Goal: Task Accomplishment & Management: Use online tool/utility

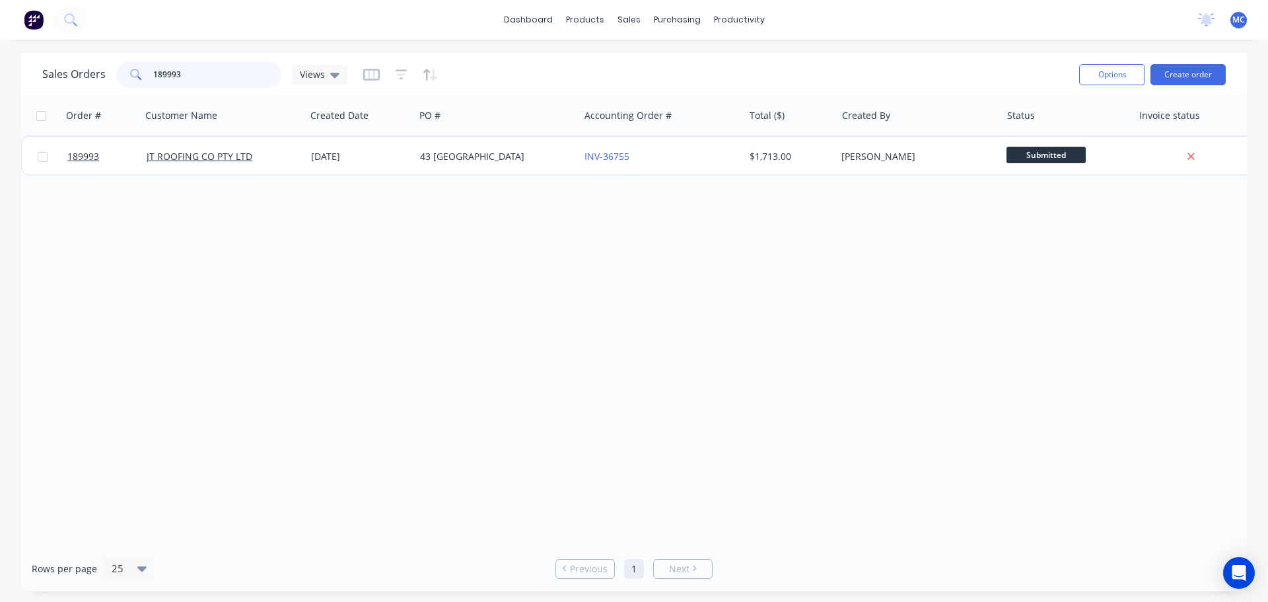
drag, startPoint x: 213, startPoint y: 73, endPoint x: 63, endPoint y: 66, distance: 150.7
click at [63, 66] on div "Sales Orders 189993 Views" at bounding box center [194, 74] width 305 height 26
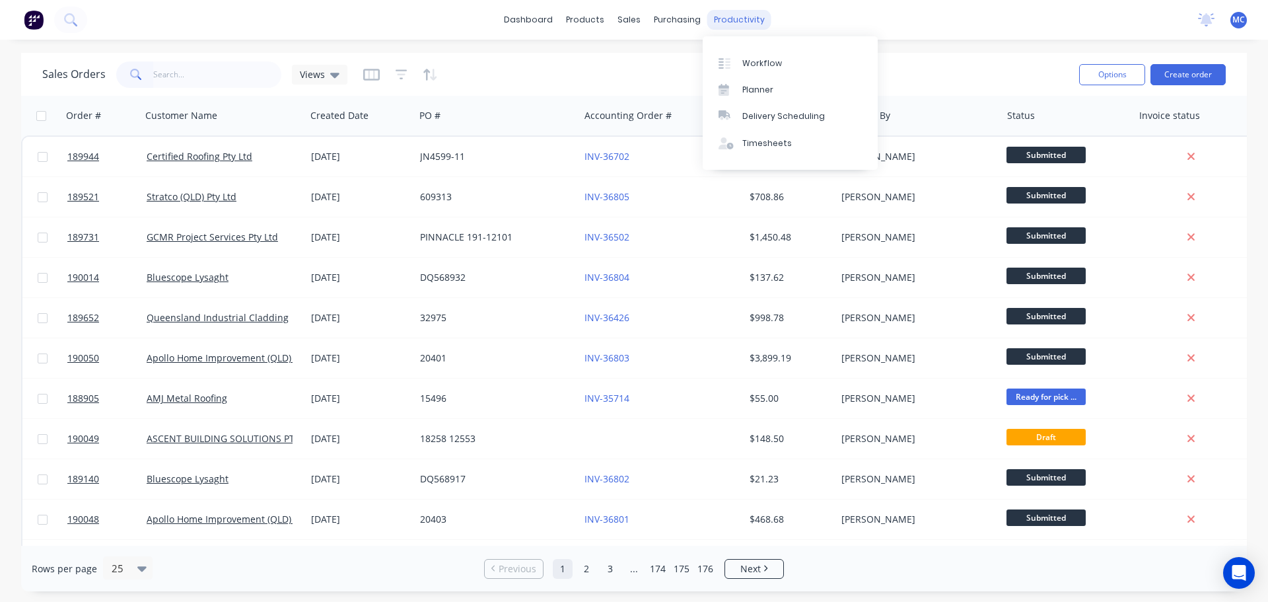
click at [738, 18] on div "productivity" at bounding box center [739, 20] width 64 height 20
click at [783, 124] on link "Delivery Scheduling" at bounding box center [790, 116] width 175 height 26
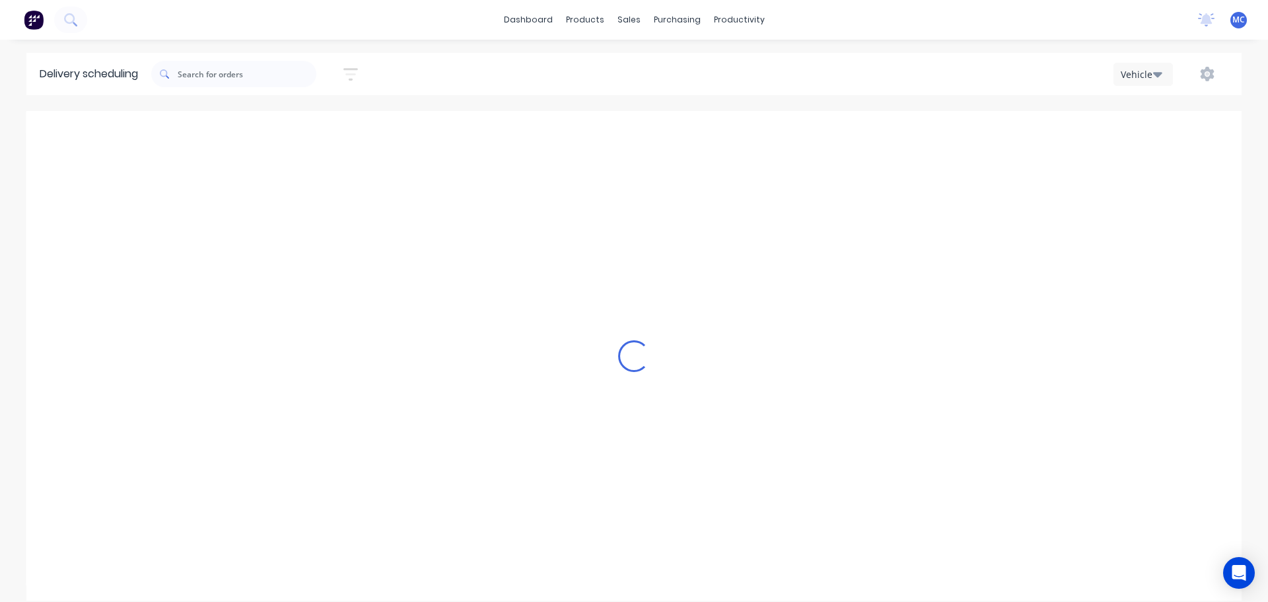
scroll to position [0, 1]
click at [355, 75] on icon "button" at bounding box center [350, 74] width 15 height 17
click at [292, 126] on input at bounding box center [289, 124] width 123 height 20
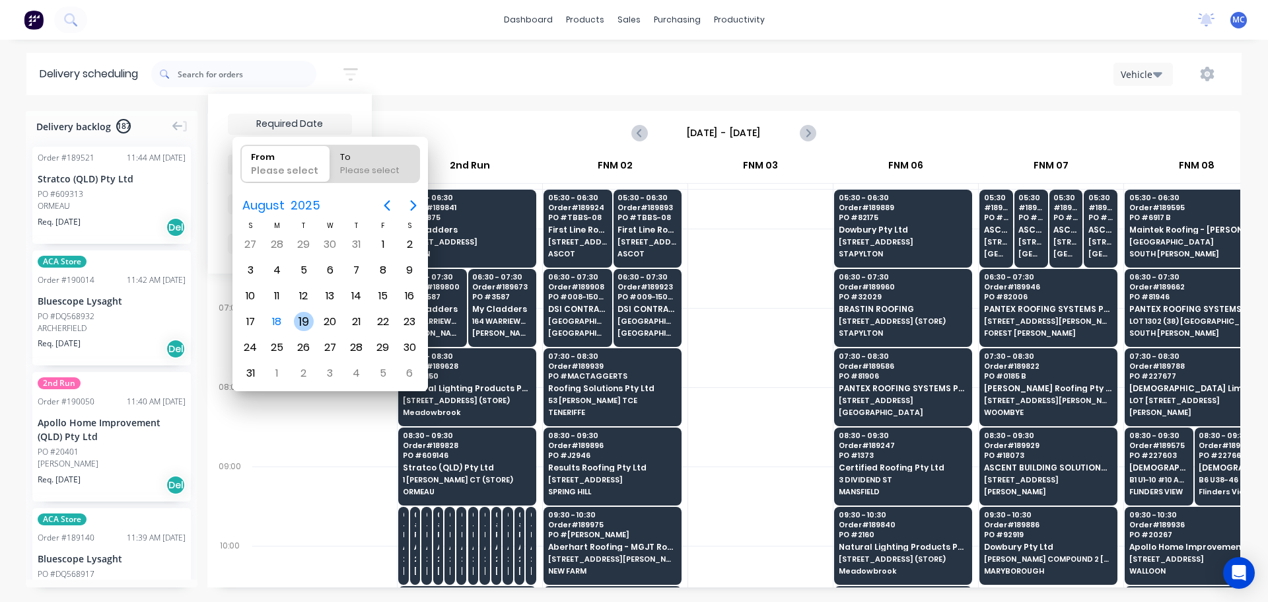
click at [298, 321] on div "19" at bounding box center [304, 322] width 20 height 20
type input "[DATE]"
radio input "false"
radio input "true"
click at [298, 321] on div "19" at bounding box center [304, 322] width 20 height 20
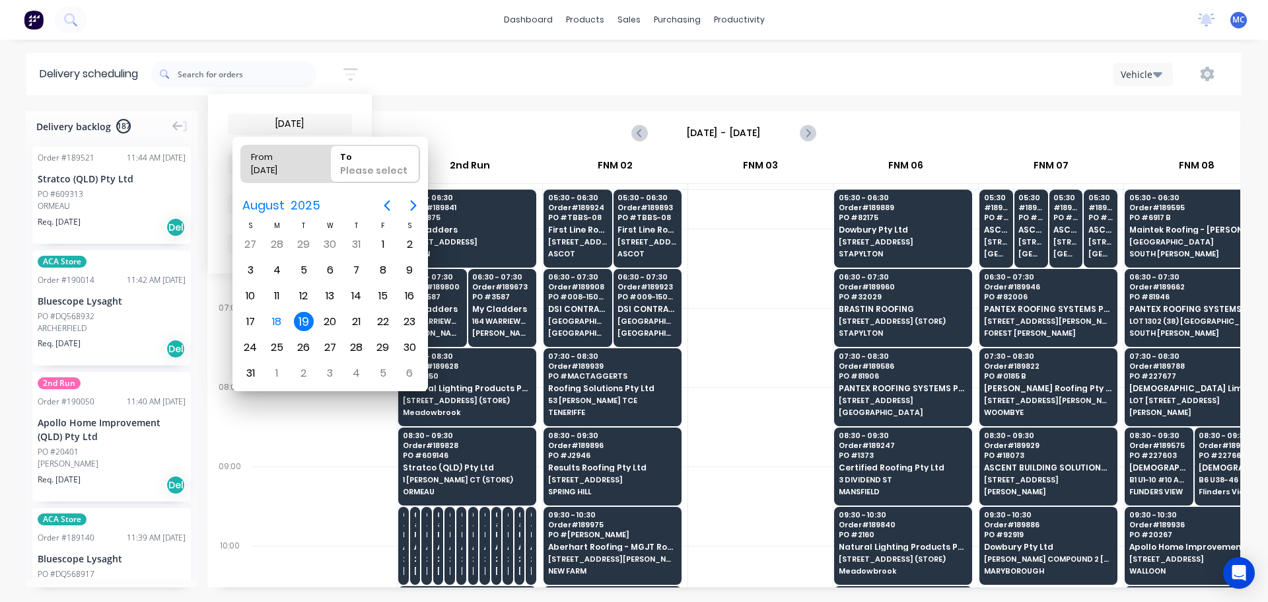
type input "[DATE] - [DATE]"
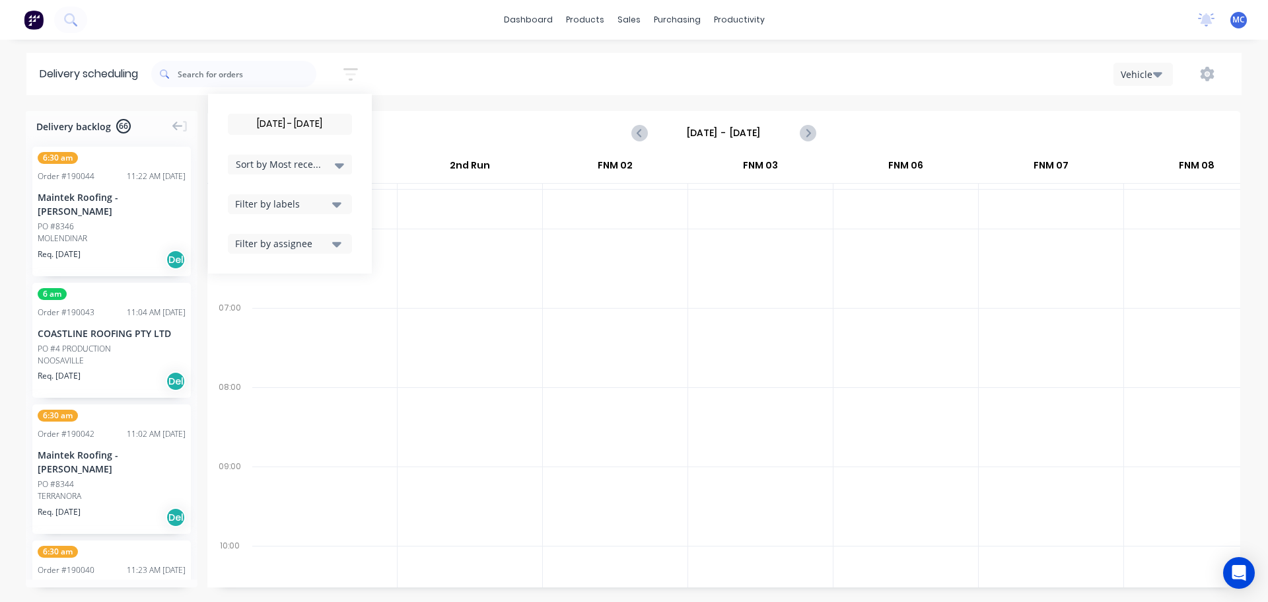
click at [86, 213] on div "Maintek Roofing - [PERSON_NAME]" at bounding box center [112, 204] width 148 height 28
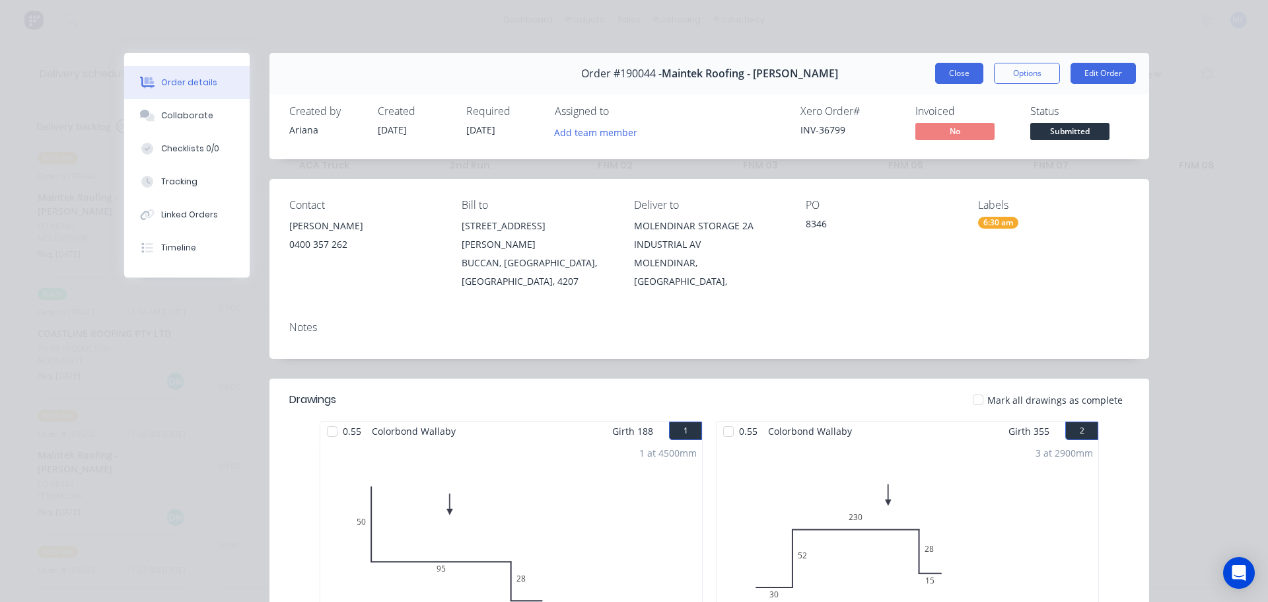
click at [954, 73] on button "Close" at bounding box center [959, 73] width 48 height 21
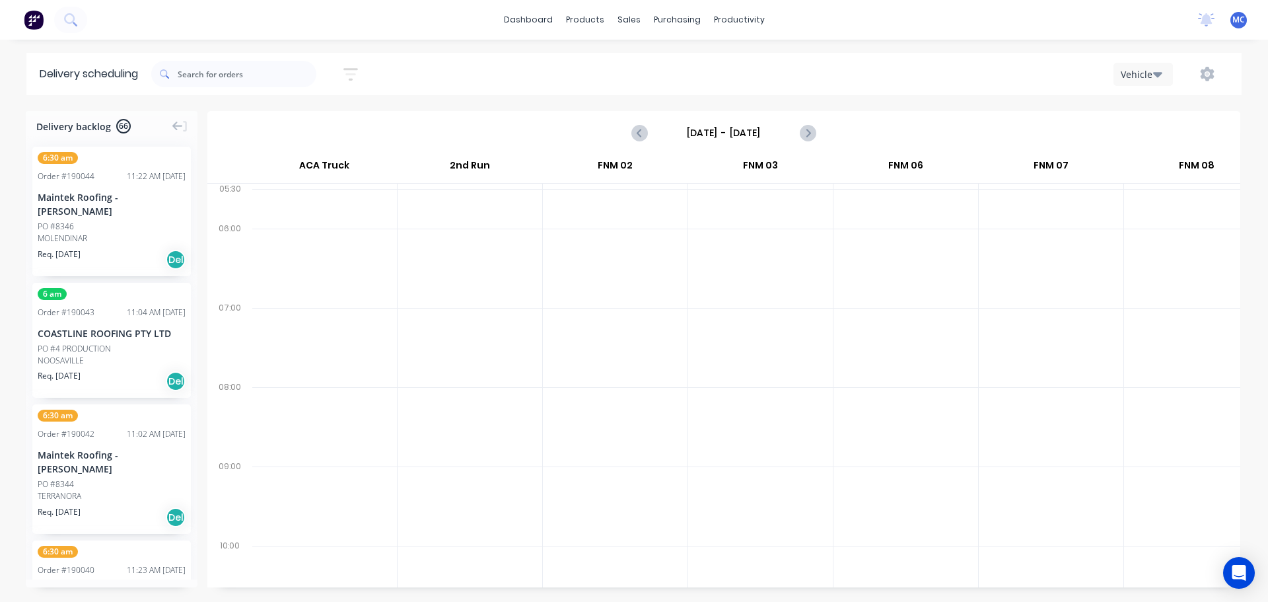
click at [86, 213] on div "Maintek Roofing - [PERSON_NAME]" at bounding box center [112, 204] width 148 height 28
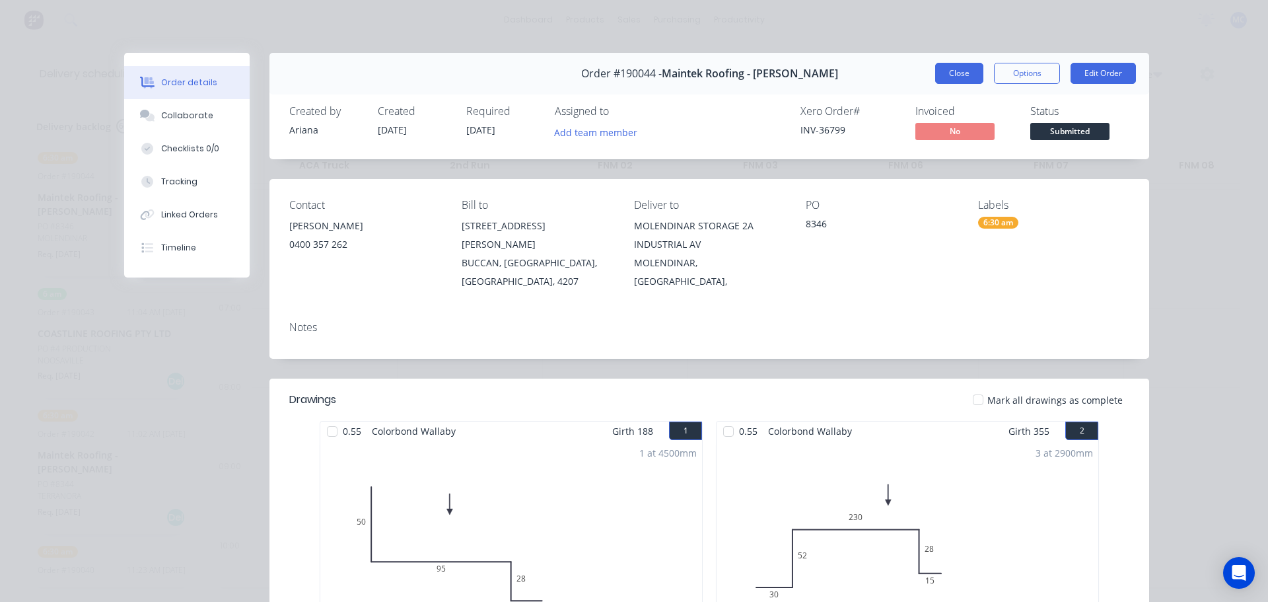
click at [956, 72] on button "Close" at bounding box center [959, 73] width 48 height 21
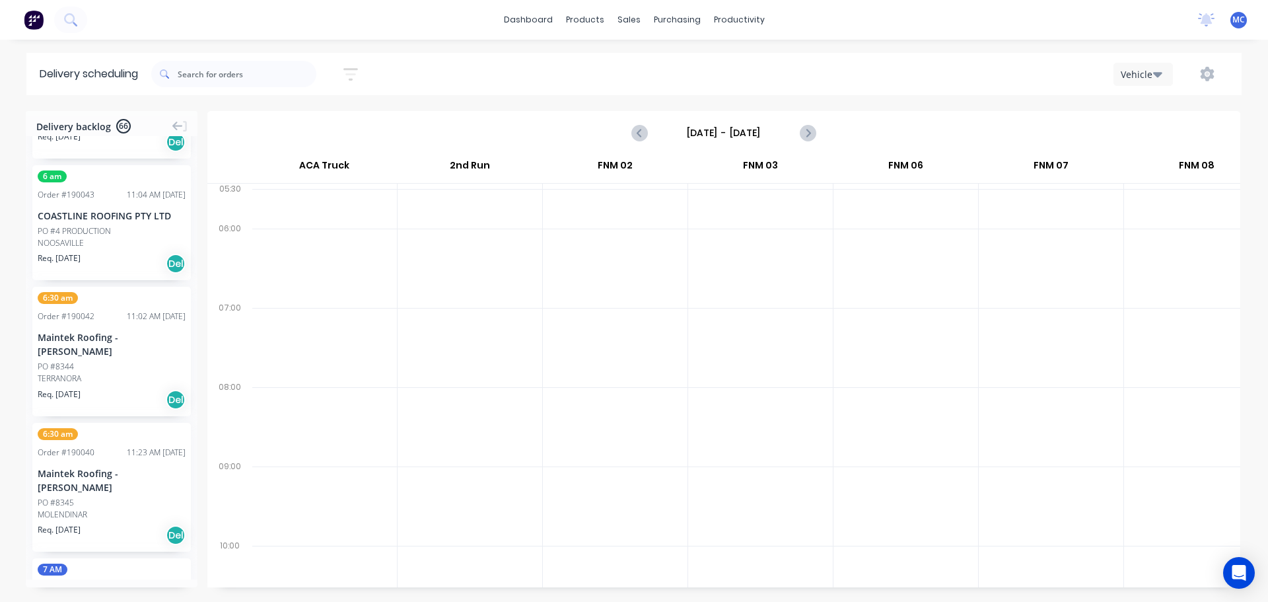
scroll to position [198, 0]
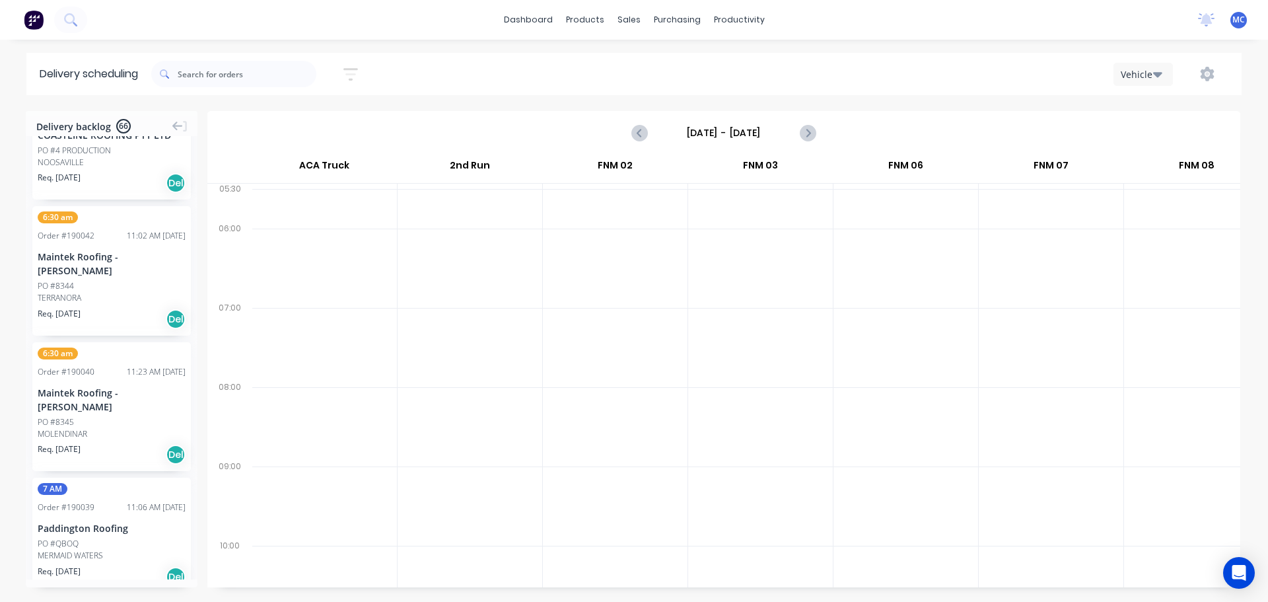
click at [99, 269] on div "Maintek Roofing - [PERSON_NAME]" at bounding box center [112, 264] width 148 height 28
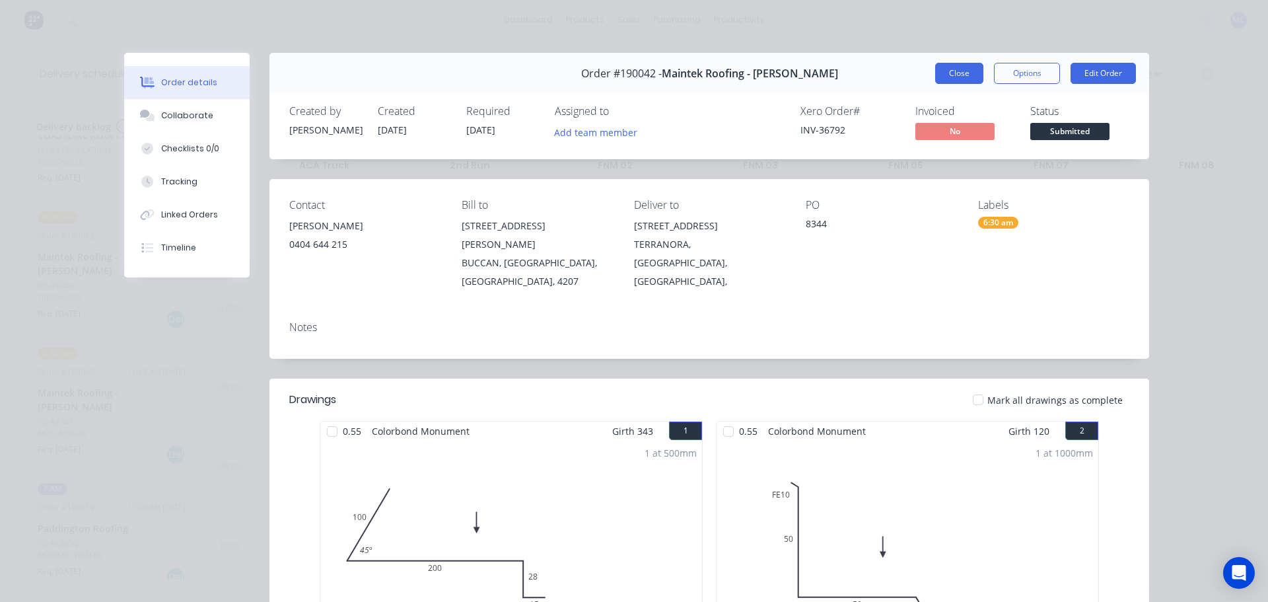
click at [944, 72] on button "Close" at bounding box center [959, 73] width 48 height 21
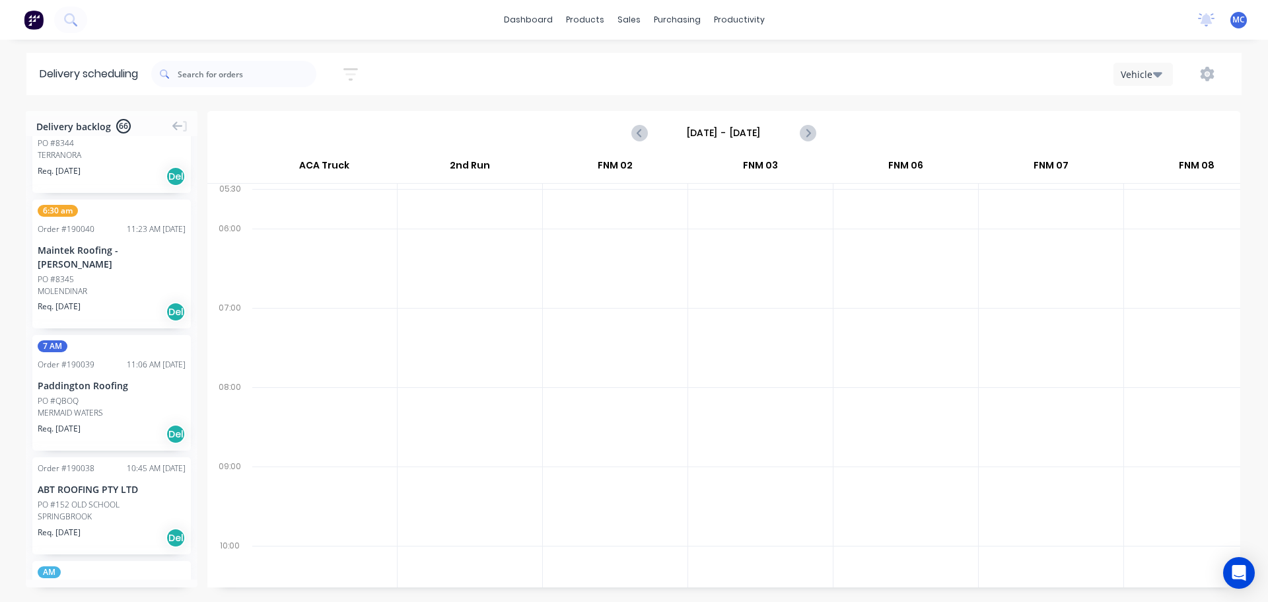
scroll to position [396, 0]
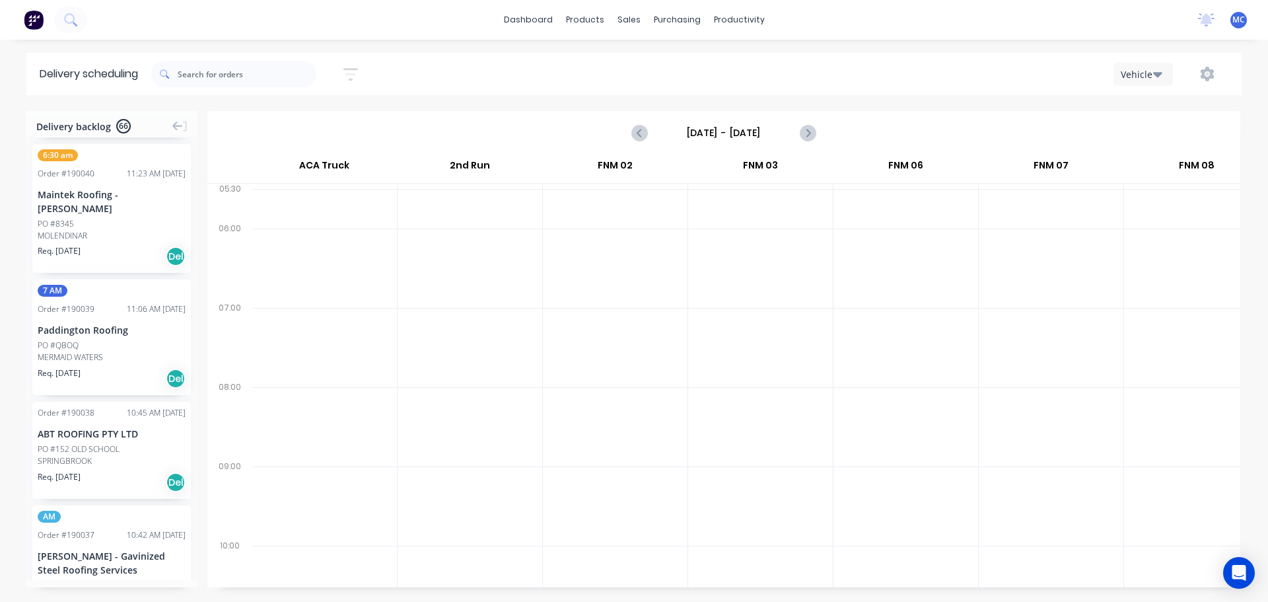
click at [102, 230] on div "MOLENDINAR" at bounding box center [112, 236] width 148 height 12
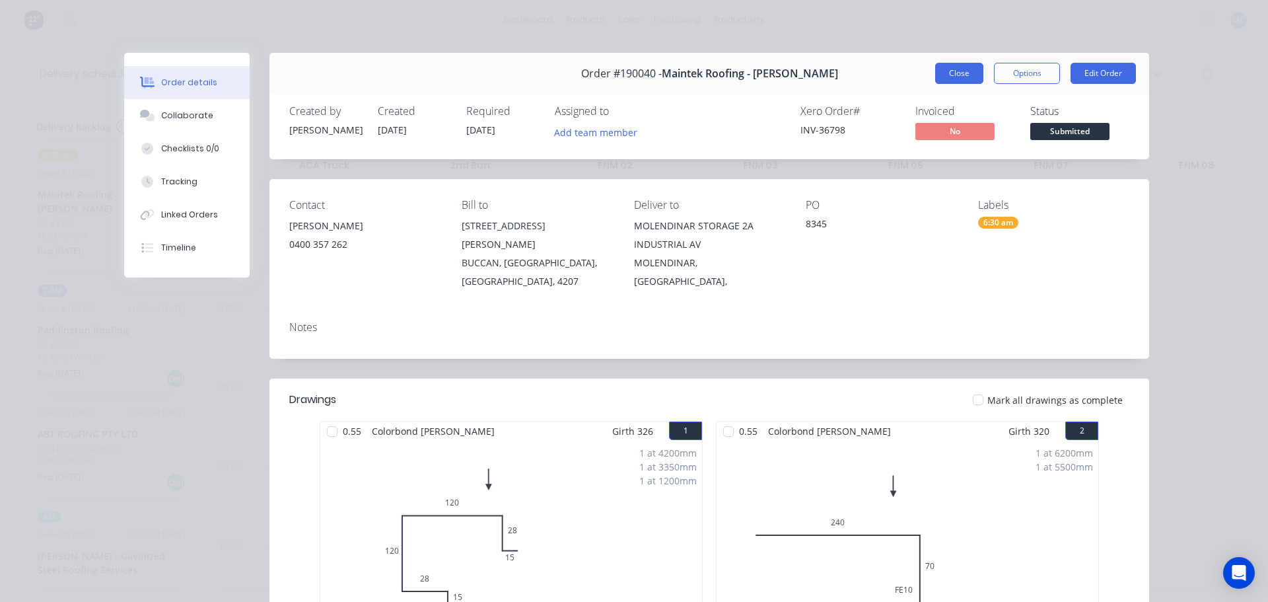
click at [954, 75] on button "Close" at bounding box center [959, 73] width 48 height 21
